Goal: Check status: Check status

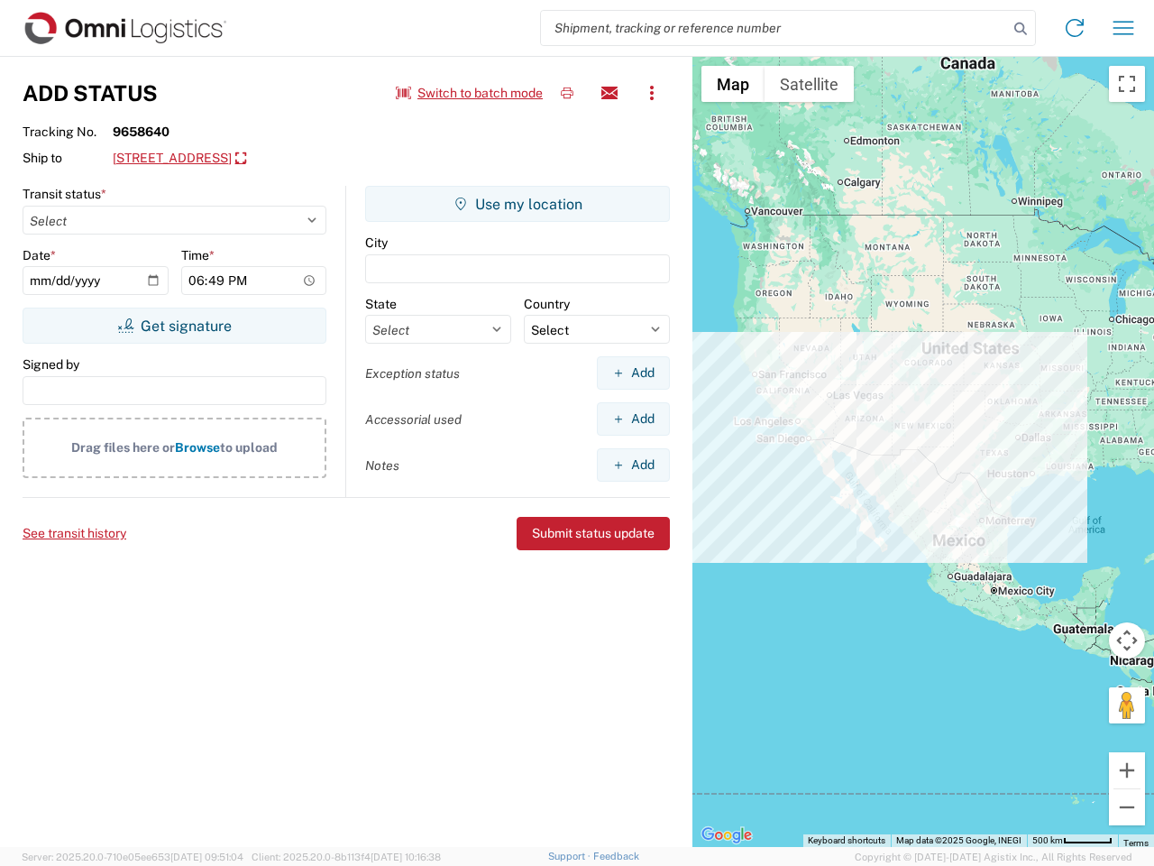
click at [774, 28] on input "search" at bounding box center [774, 28] width 467 height 34
click at [1021, 29] on icon at bounding box center [1020, 28] width 25 height 25
click at [1075, 28] on icon at bounding box center [1074, 28] width 29 height 29
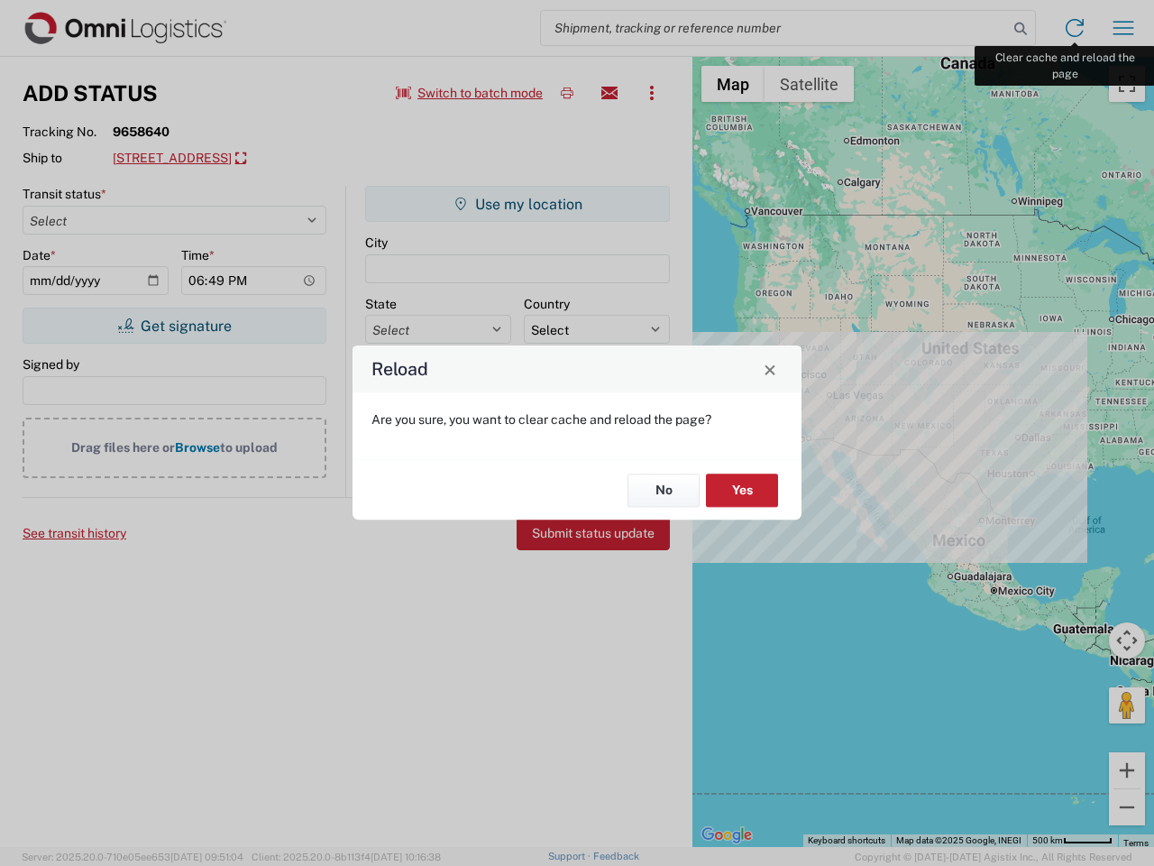
click at [1123, 28] on div "Reload Are you sure, you want to clear cache and reload the page? No Yes" at bounding box center [577, 433] width 1154 height 866
click at [470, 93] on div "Reload Are you sure, you want to clear cache and reload the page? No Yes" at bounding box center [577, 433] width 1154 height 866
click at [567, 93] on div "Reload Are you sure, you want to clear cache and reload the page? No Yes" at bounding box center [577, 433] width 1154 height 866
click at [609, 93] on div "Reload Are you sure, you want to clear cache and reload the page? No Yes" at bounding box center [577, 433] width 1154 height 866
click at [652, 93] on div "Reload Are you sure, you want to clear cache and reload the page? No Yes" at bounding box center [577, 433] width 1154 height 866
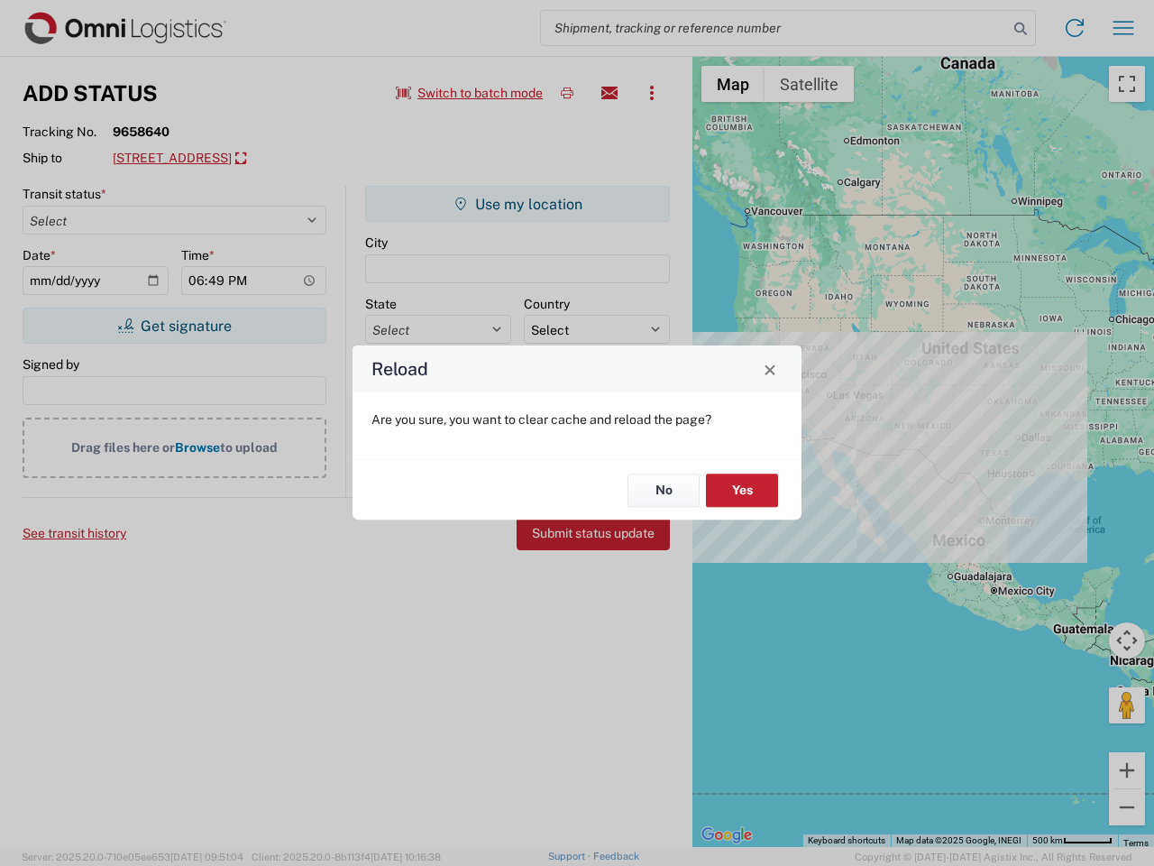
click at [257, 159] on div "Reload Are you sure, you want to clear cache and reload the page? No Yes" at bounding box center [577, 433] width 1154 height 866
click at [174, 325] on div "Reload Are you sure, you want to clear cache and reload the page? No Yes" at bounding box center [577, 433] width 1154 height 866
